Goal: Use online tool/utility

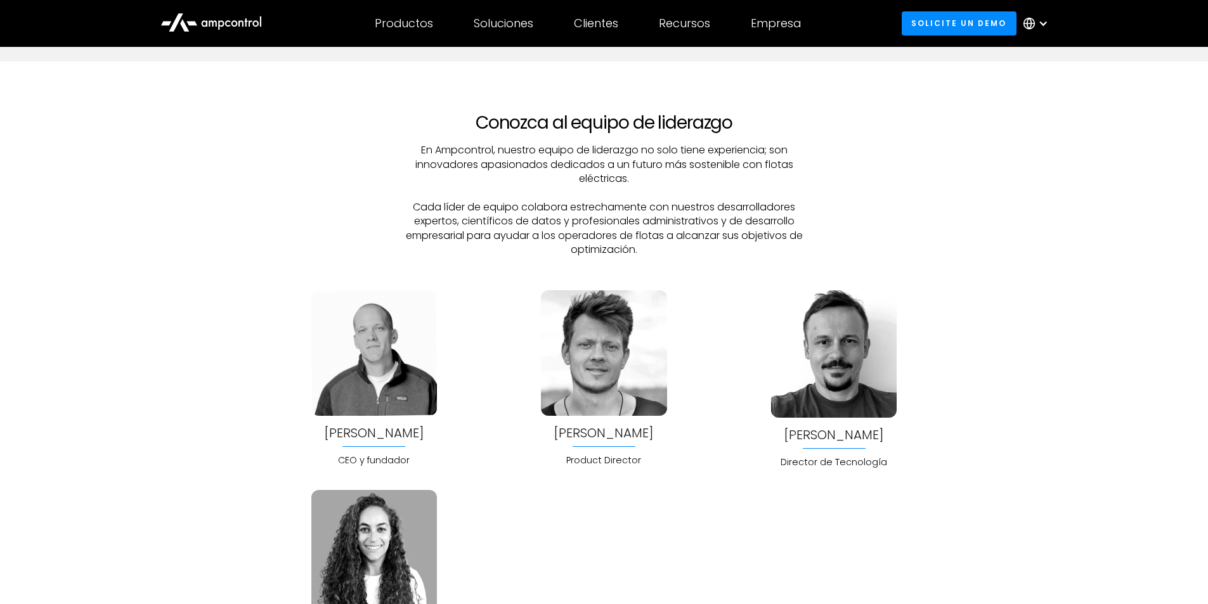
scroll to position [3297, 0]
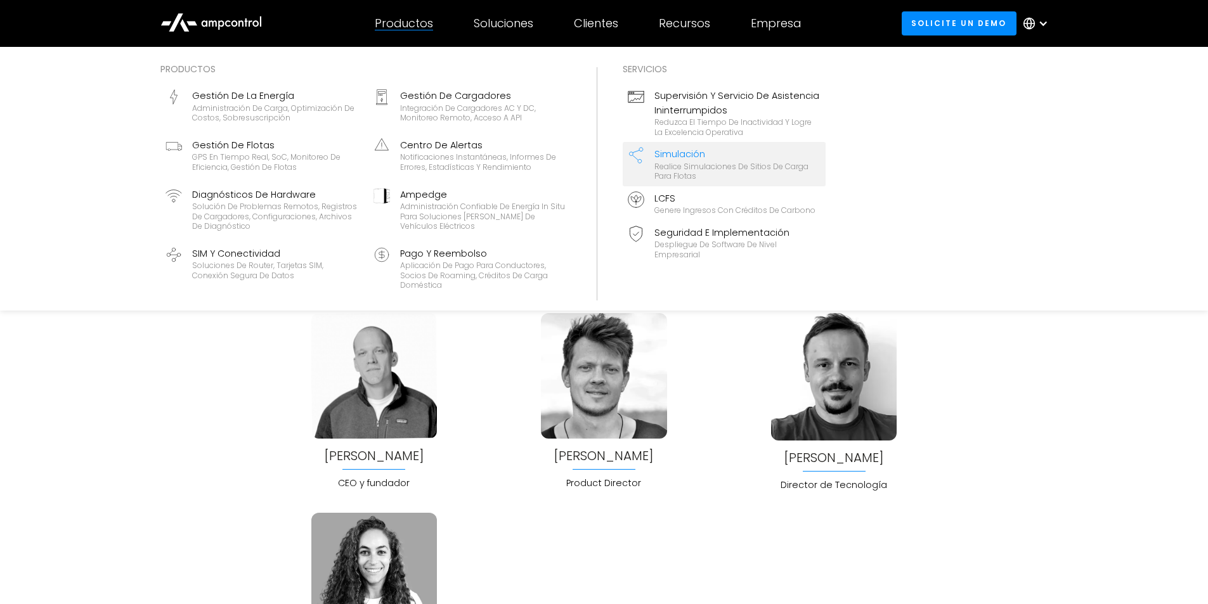
click at [677, 158] on div "Simulación" at bounding box center [737, 154] width 166 height 14
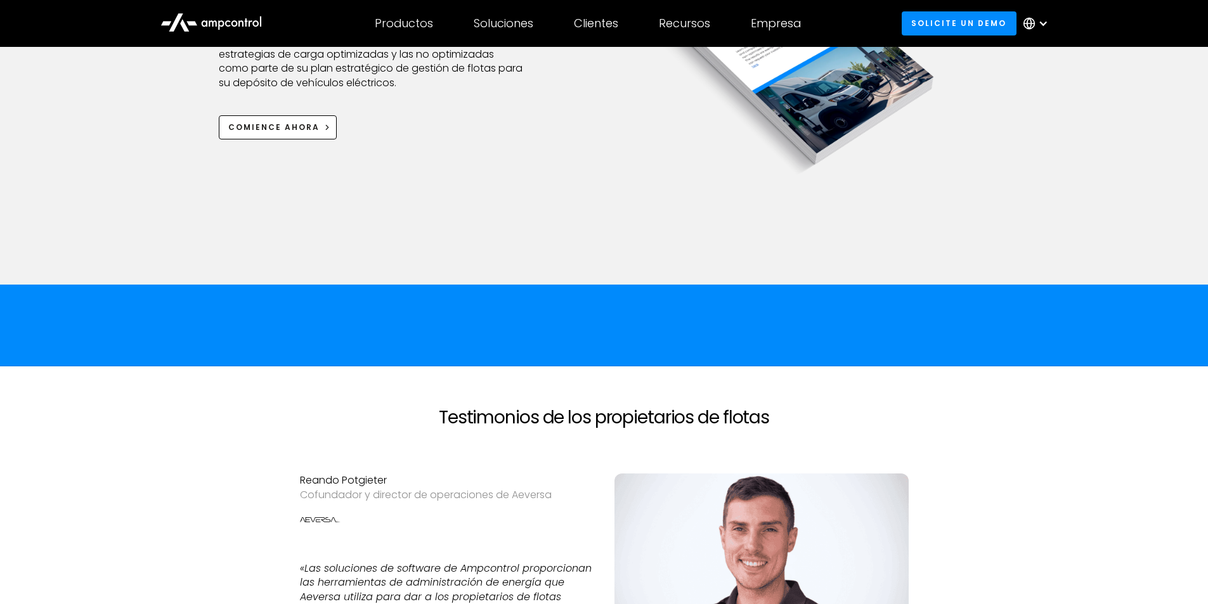
scroll to position [1712, 0]
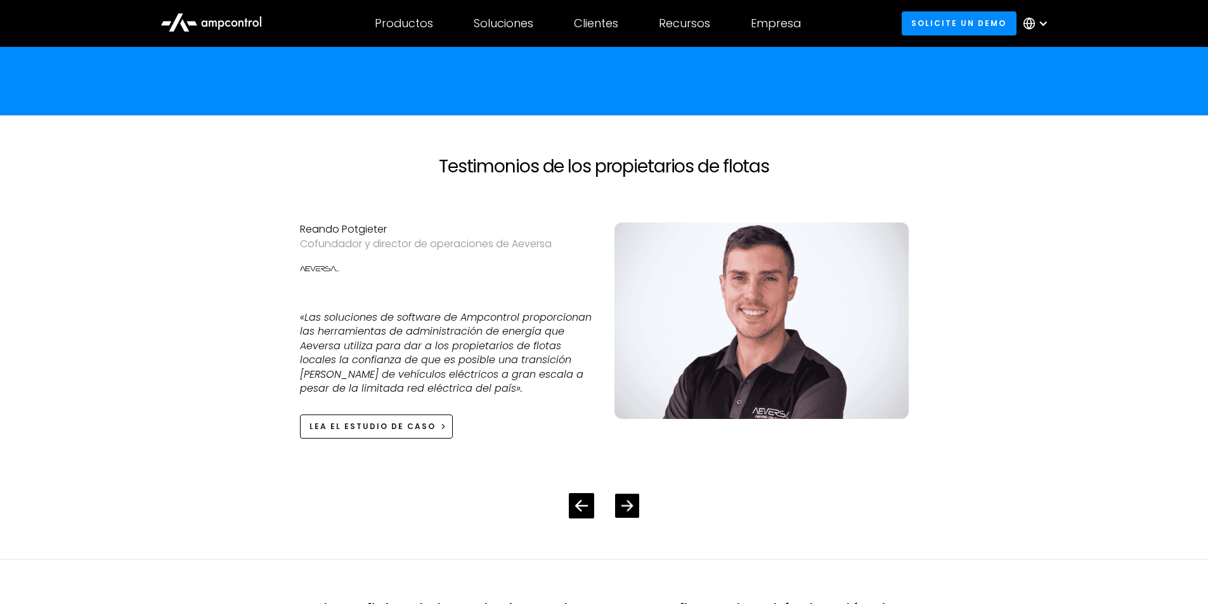
click at [633, 518] on div at bounding box center [627, 506] width 24 height 24
click at [635, 518] on div at bounding box center [627, 506] width 24 height 24
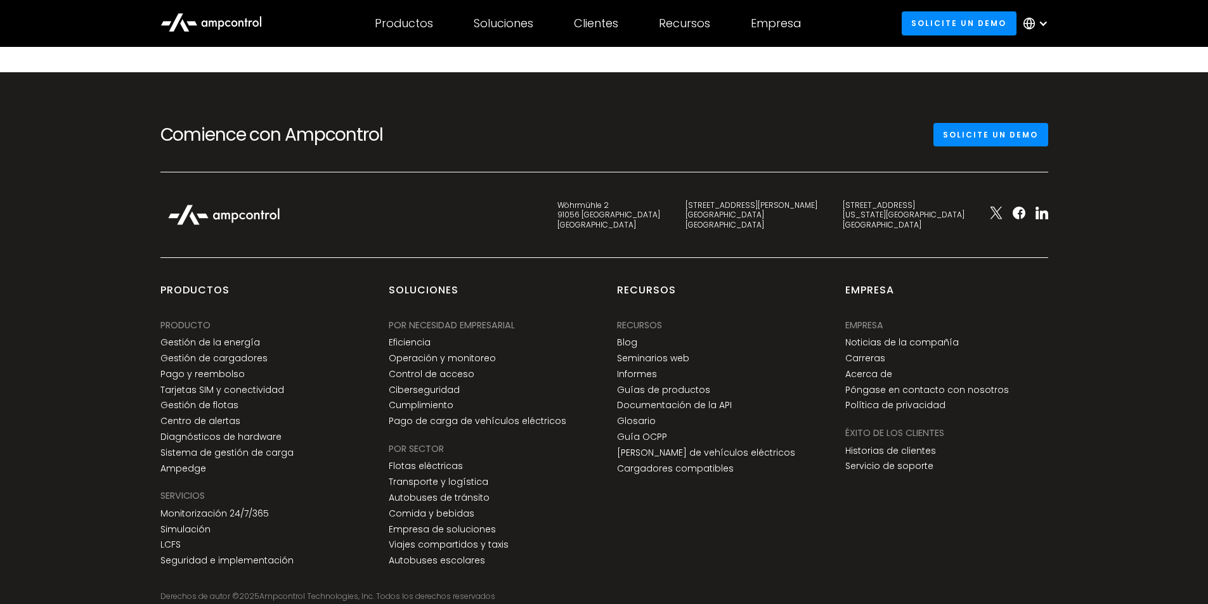
scroll to position [3014, 0]
